Goal: Navigation & Orientation: Find specific page/section

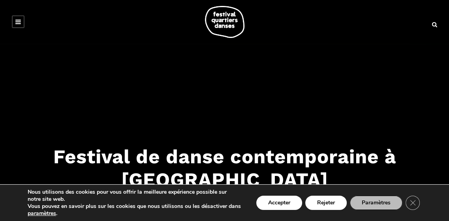
click at [0, 0] on link "Programmation" at bounding box center [0, 0] width 0 height 0
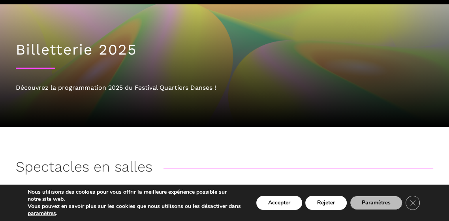
scroll to position [79, 0]
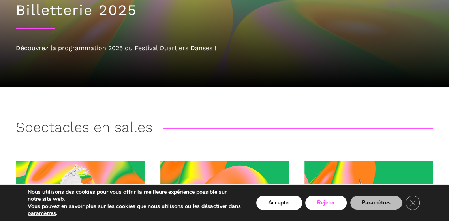
click at [335, 200] on button "Rejeter" at bounding box center [327, 203] width 42 height 14
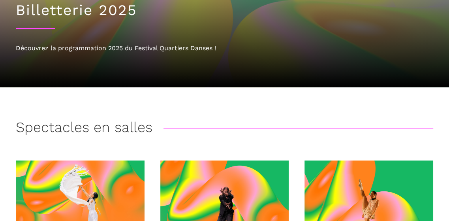
scroll to position [158, 0]
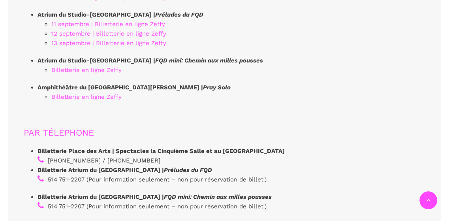
scroll to position [2293, 0]
